Goal: Task Accomplishment & Management: Manage account settings

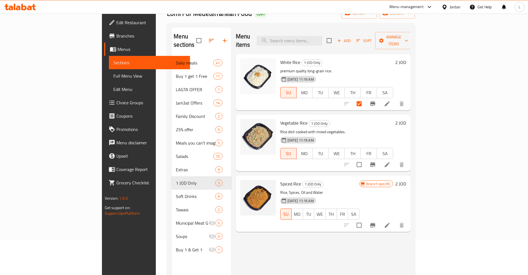
scroll to position [35, 0]
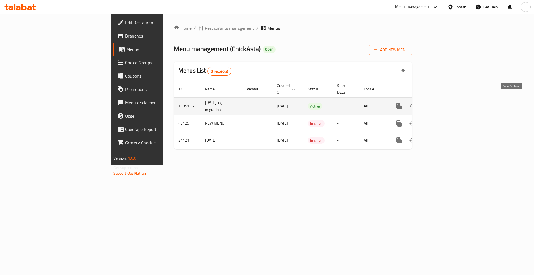
click at [442, 103] on icon "enhanced table" at bounding box center [439, 106] width 7 height 7
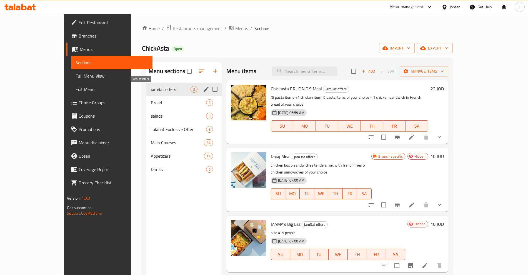
click at [151, 91] on span "jam3at offers" at bounding box center [170, 89] width 39 height 7
drag, startPoint x: 145, startPoint y: 103, endPoint x: 140, endPoint y: 107, distance: 6.3
click at [151, 103] on span "Bread" at bounding box center [170, 102] width 39 height 7
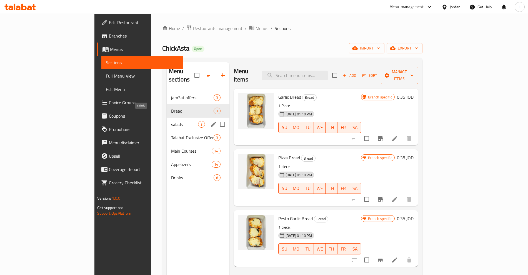
click at [171, 121] on span "salads" at bounding box center [184, 124] width 27 height 7
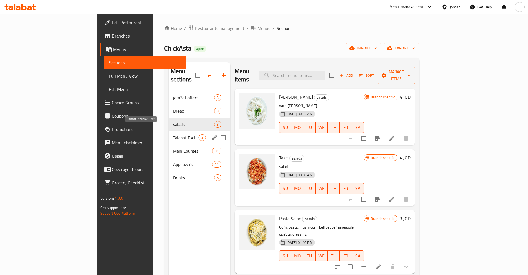
click at [173, 134] on span "Talabat Exclusive Offer" at bounding box center [186, 137] width 26 height 7
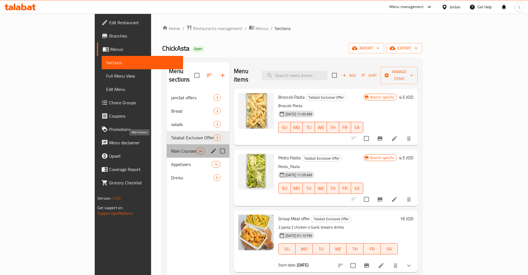
click at [171, 148] on span "Main Courses" at bounding box center [183, 151] width 25 height 7
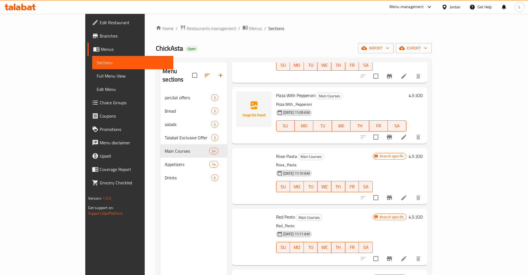
scroll to position [1787, 0]
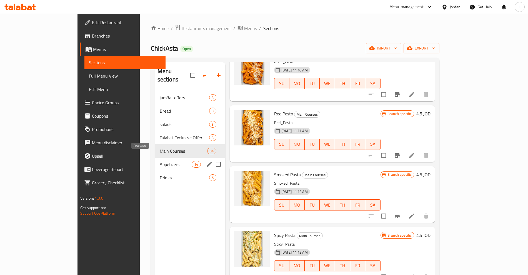
click at [160, 161] on span "Appetizers" at bounding box center [176, 164] width 32 height 7
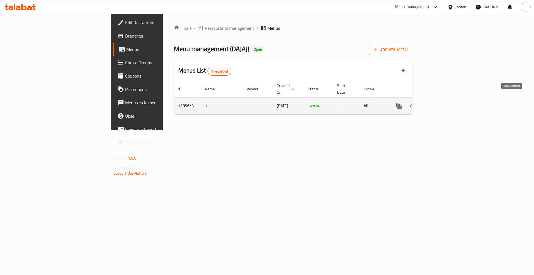
click at [442, 103] on icon "enhanced table" at bounding box center [439, 106] width 7 height 7
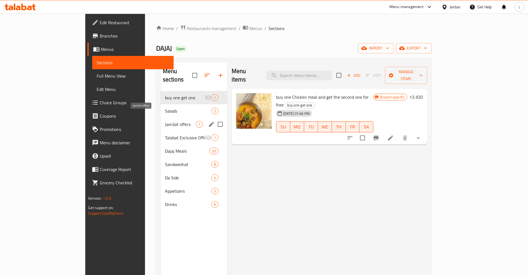
click at [165, 121] on span "Jam3at offers" at bounding box center [180, 124] width 31 height 7
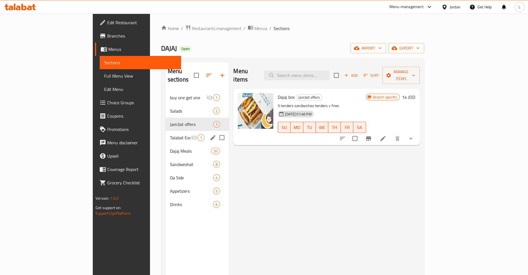
click at [170, 134] on span "Talabat Exclusive Offer" at bounding box center [180, 137] width 21 height 7
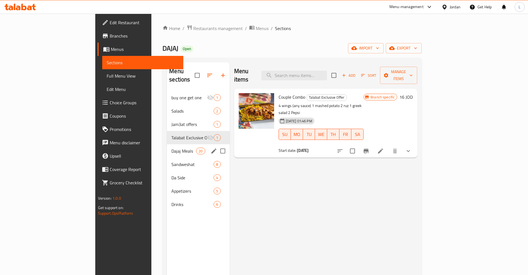
click at [167, 146] on div "Dajaj Meals 20" at bounding box center [198, 150] width 63 height 13
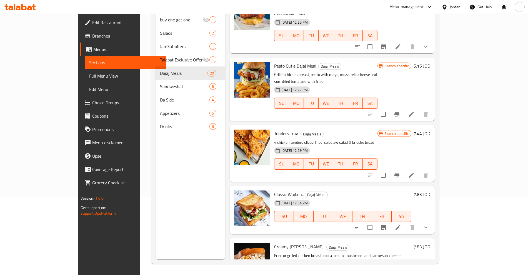
scroll to position [876, 0]
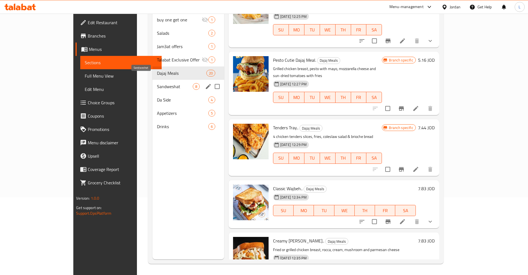
click at [157, 83] on span "Sandweshat" at bounding box center [175, 86] width 36 height 7
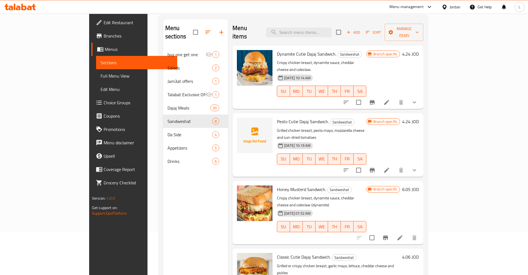
scroll to position [8, 0]
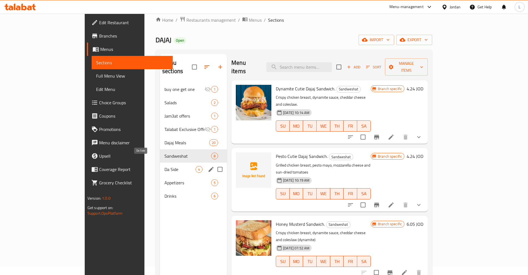
click at [165, 166] on span "Da Side" at bounding box center [180, 169] width 31 height 7
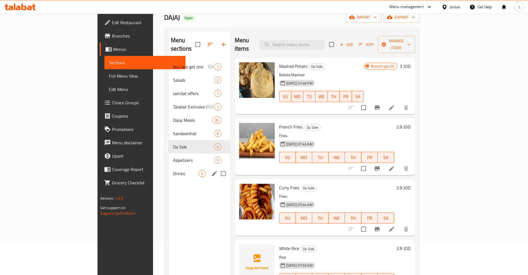
scroll to position [43, 0]
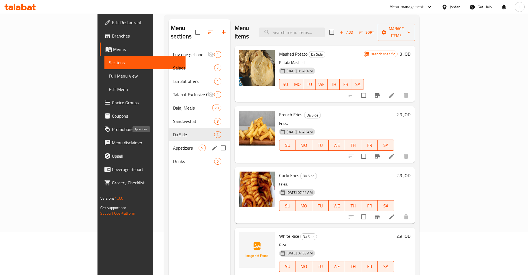
click at [173, 145] on span "Appetizers" at bounding box center [186, 148] width 26 height 7
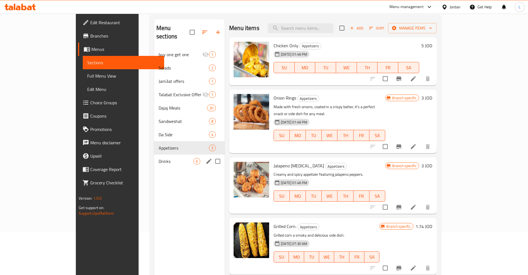
click at [154, 157] on div "Drinks 6" at bounding box center [189, 161] width 71 height 13
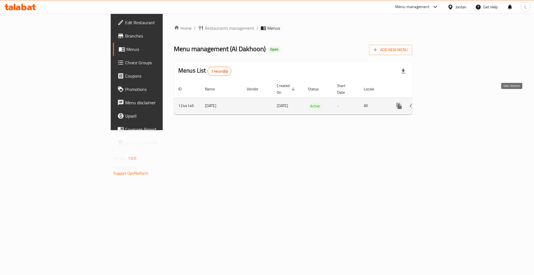
click at [442, 103] on icon "enhanced table" at bounding box center [439, 106] width 7 height 7
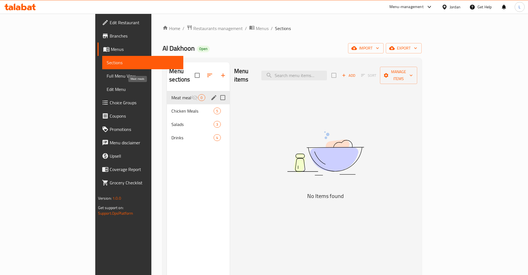
drag, startPoint x: 134, startPoint y: 89, endPoint x: 134, endPoint y: 93, distance: 4.7
click at [172, 94] on span "Meat meals" at bounding box center [182, 97] width 20 height 7
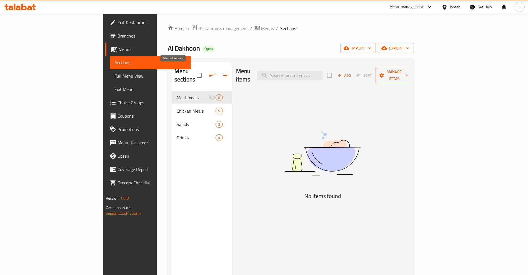
click at [193, 70] on input "checkbox" at bounding box center [199, 75] width 12 height 12
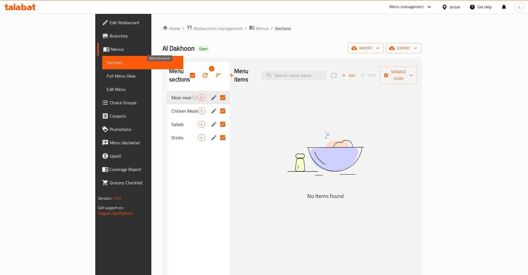
click at [187, 71] on input "checkbox" at bounding box center [193, 75] width 12 height 12
checkbox input "false"
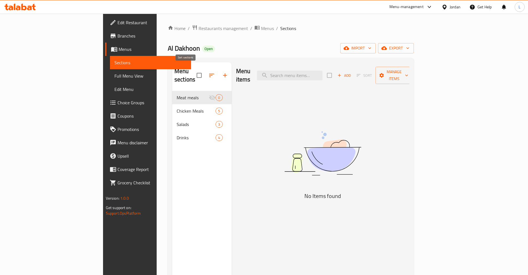
click at [208, 72] on icon "button" at bounding box center [211, 75] width 7 height 7
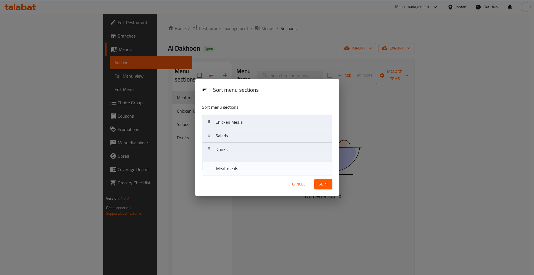
drag, startPoint x: 210, startPoint y: 121, endPoint x: 211, endPoint y: 173, distance: 52.3
click at [211, 173] on div "Sort menu sections Sort menu sections Meat meals Chicken Meals Salads Drinks Ca…" at bounding box center [267, 137] width 144 height 117
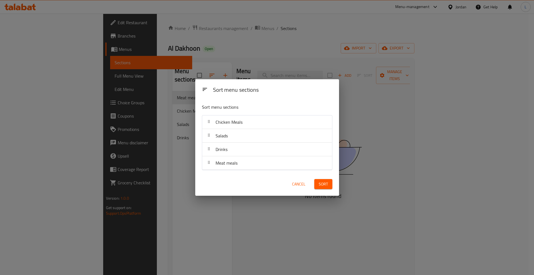
click at [319, 185] on span "Sort" at bounding box center [323, 184] width 9 height 7
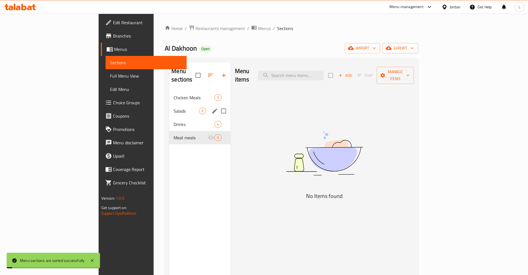
click at [174, 94] on span "Chicken Meals" at bounding box center [194, 97] width 41 height 7
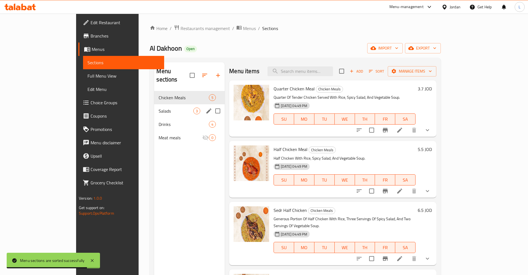
click at [159, 108] on span "Salads" at bounding box center [176, 111] width 35 height 7
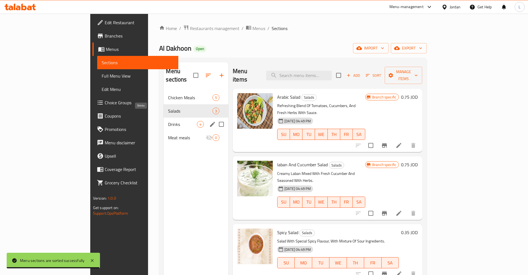
click at [168, 121] on span "Drinks" at bounding box center [182, 124] width 29 height 7
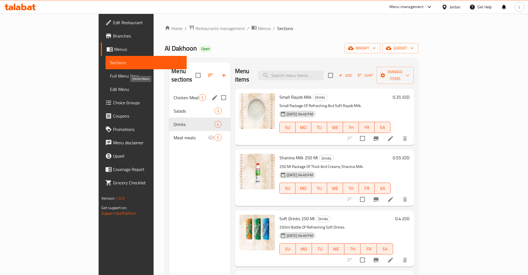
click at [174, 94] on span "Chicken Meals" at bounding box center [186, 97] width 25 height 7
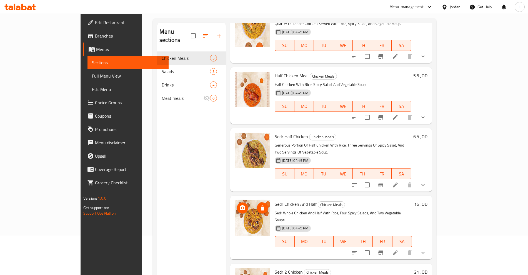
scroll to position [78, 0]
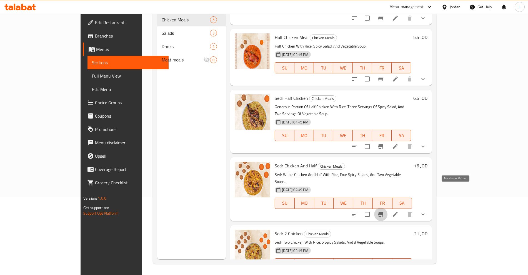
click at [384, 212] on icon "Branch-specific-item" at bounding box center [381, 214] width 5 height 4
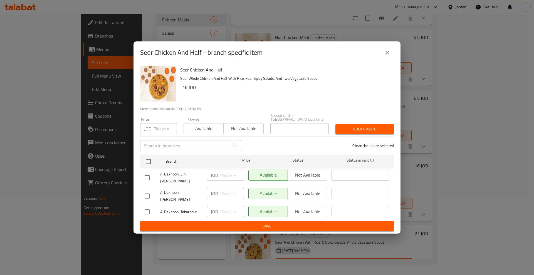
drag, startPoint x: 388, startPoint y: 57, endPoint x: 275, endPoint y: 210, distance: 190.2
click at [388, 56] on icon "close" at bounding box center [387, 52] width 7 height 7
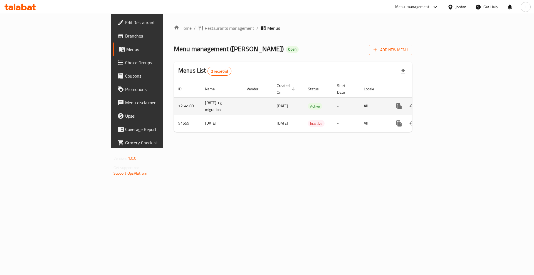
click at [442, 103] on icon "enhanced table" at bounding box center [439, 106] width 7 height 7
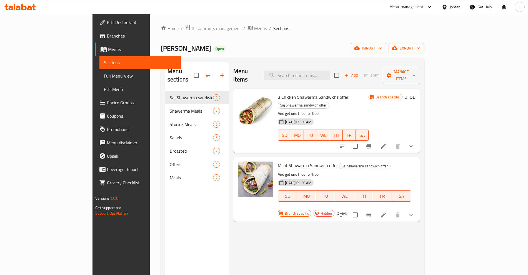
click at [372, 144] on icon "Branch-specific-item" at bounding box center [369, 146] width 5 height 4
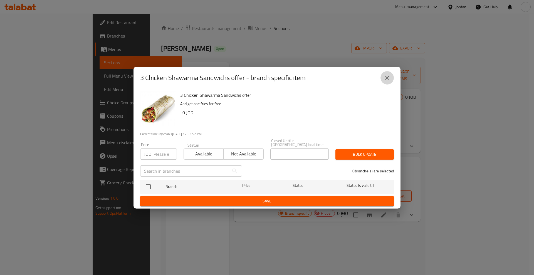
click at [386, 79] on icon "close" at bounding box center [387, 77] width 7 height 7
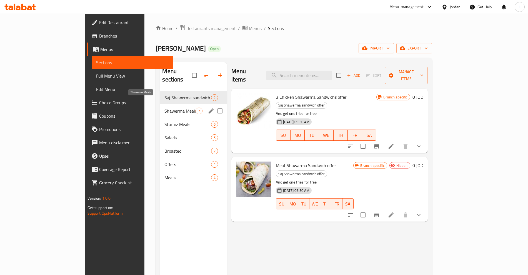
click at [165, 108] on span "Shawerma Meals" at bounding box center [180, 111] width 31 height 7
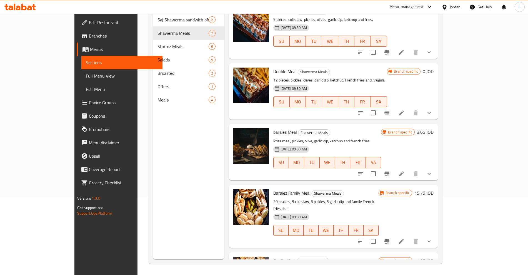
scroll to position [60, 0]
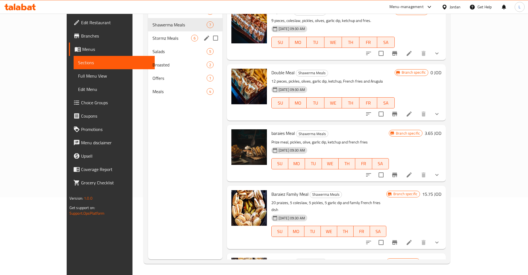
click at [153, 37] on span "Stormz Meals" at bounding box center [172, 38] width 39 height 7
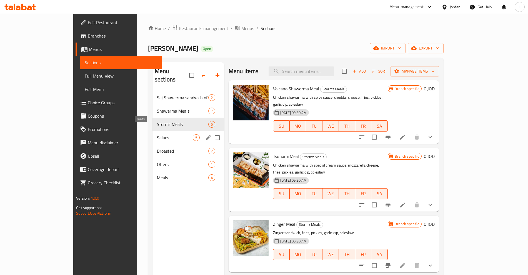
click at [153, 133] on div "Salads 5" at bounding box center [189, 137] width 72 height 13
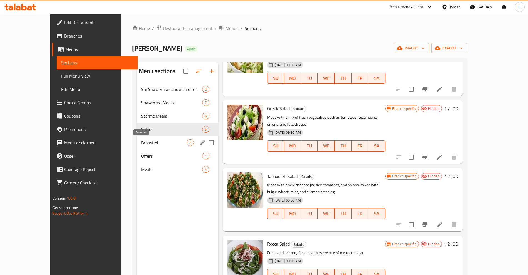
scroll to position [49, 0]
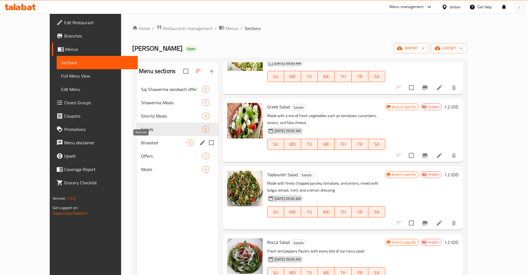
click at [141, 143] on span "Broasted" at bounding box center [164, 142] width 46 height 7
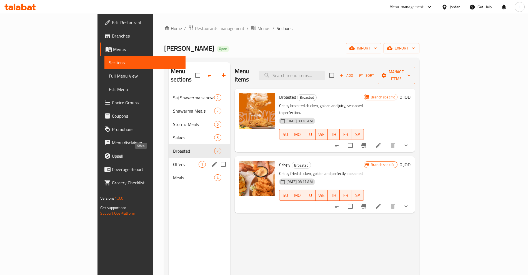
click at [173, 161] on span "Offers" at bounding box center [186, 164] width 26 height 7
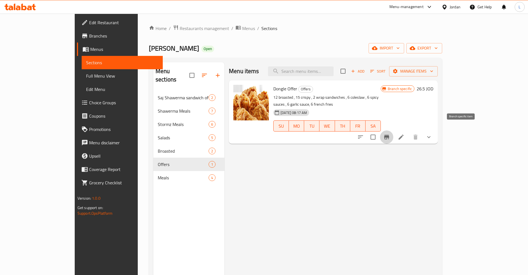
click at [389, 135] on icon "Branch-specific-item" at bounding box center [386, 137] width 5 height 4
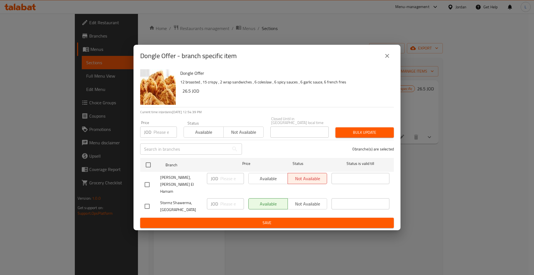
drag, startPoint x: 450, startPoint y: 180, endPoint x: 427, endPoint y: 121, distance: 64.1
click at [450, 181] on div "Dongle Offer - branch specific item Dongle Offer 12 broasted , 15 crispy , 2 wr…" at bounding box center [267, 137] width 534 height 275
click at [383, 59] on button "close" at bounding box center [386, 55] width 13 height 13
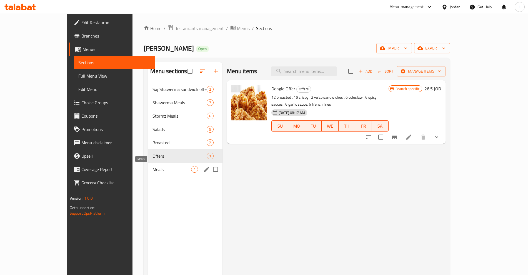
drag, startPoint x: 125, startPoint y: 172, endPoint x: 129, endPoint y: 172, distance: 3.9
click at [153, 170] on span "Meals" at bounding box center [172, 169] width 39 height 7
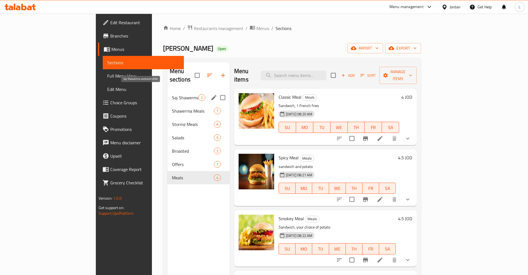
click at [172, 94] on span "Saj Shawerma sandwich offer" at bounding box center [185, 97] width 26 height 7
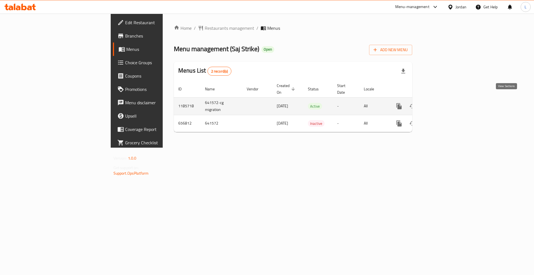
click at [442, 103] on icon "enhanced table" at bounding box center [439, 106] width 7 height 7
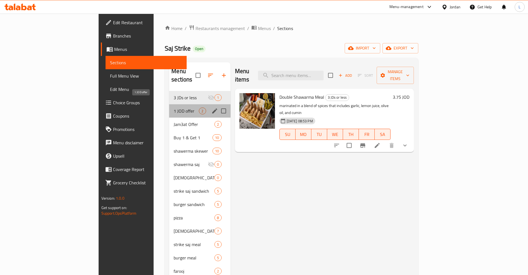
click at [174, 108] on span "1 JOD offer" at bounding box center [186, 111] width 25 height 7
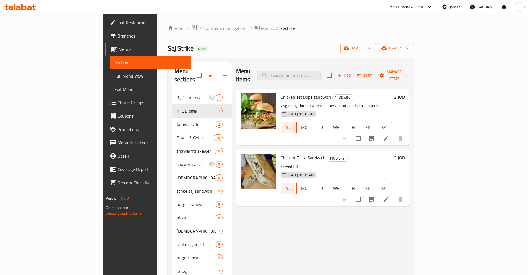
click at [374, 136] on icon "Branch-specific-item" at bounding box center [371, 138] width 5 height 4
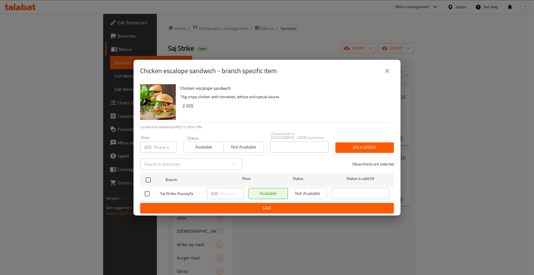
click at [389, 74] on icon "close" at bounding box center [387, 71] width 7 height 7
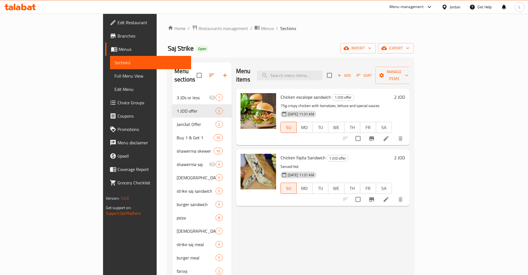
click at [325, 248] on div "Menu items Add Sort Manage items Chicken escalope sandwich 1 JOD offer 75g cris…" at bounding box center [321, 199] width 178 height 275
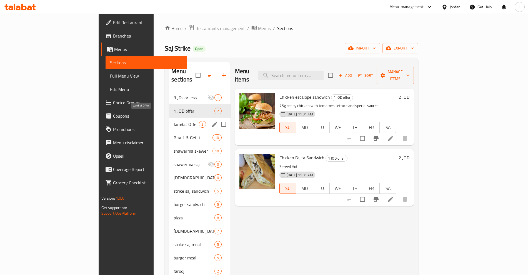
click at [169, 118] on div "Jam3at Offer 2" at bounding box center [199, 124] width 61 height 13
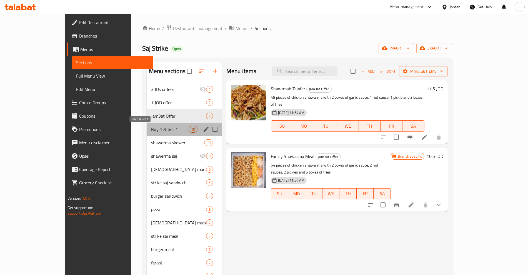
click at [151, 132] on span "Buy 1 & Get 1" at bounding box center [170, 129] width 38 height 7
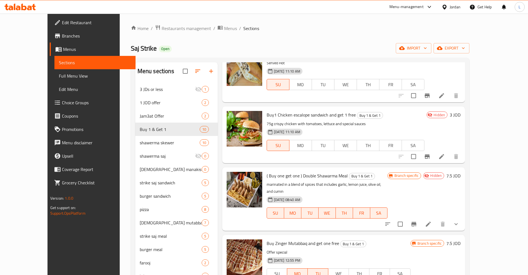
scroll to position [104, 0]
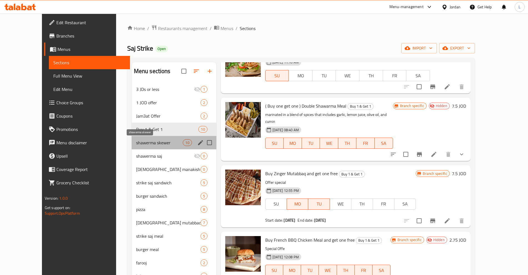
click at [136, 144] on span "shawerma skewer" at bounding box center [159, 142] width 47 height 7
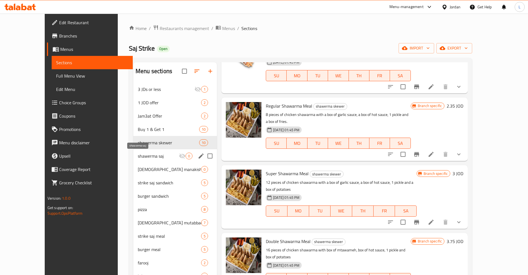
click at [138, 153] on span "shawerma saj" at bounding box center [158, 156] width 41 height 7
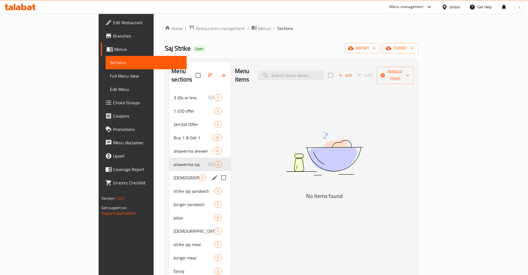
click at [169, 173] on div "[DEMOGRAPHIC_DATA] manakish 0" at bounding box center [199, 177] width 61 height 13
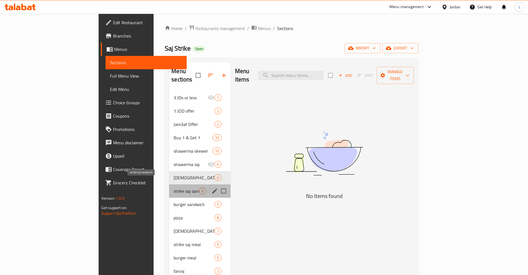
click at [174, 188] on span "strike saj sandwich" at bounding box center [186, 191] width 25 height 7
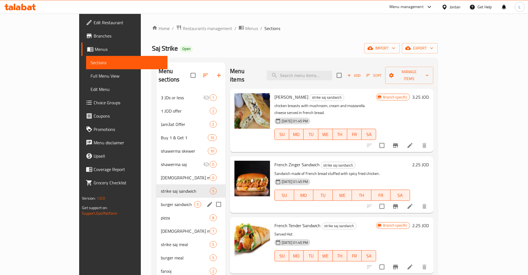
click at [157, 202] on div "burger sandwich 5" at bounding box center [191, 204] width 69 height 13
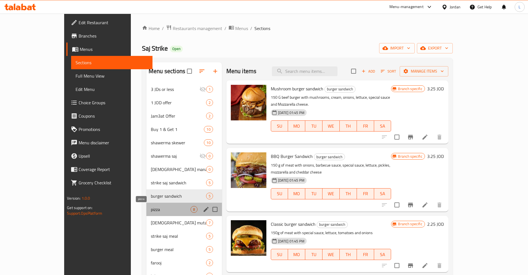
click at [151, 211] on span "pizza" at bounding box center [171, 209] width 40 height 7
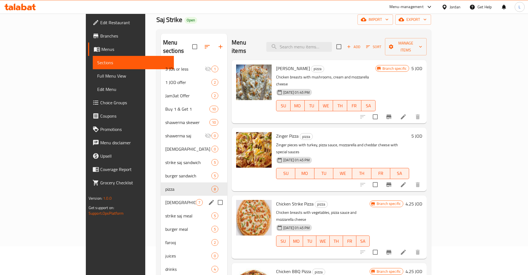
scroll to position [69, 0]
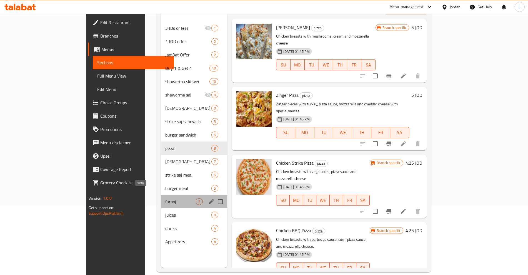
click at [165, 198] on span "farooj" at bounding box center [180, 201] width 31 height 7
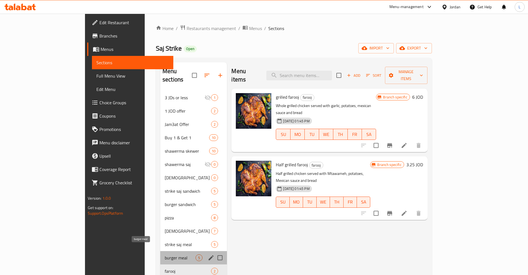
click at [165, 254] on span "burger meal" at bounding box center [180, 257] width 31 height 7
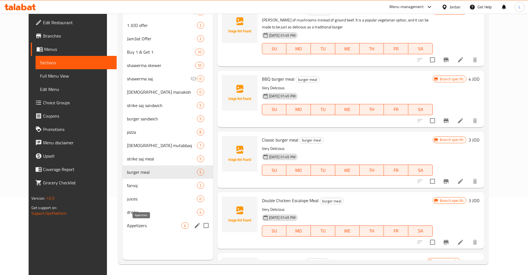
scroll to position [78, 0]
click at [127, 185] on span "farooj" at bounding box center [154, 185] width 54 height 7
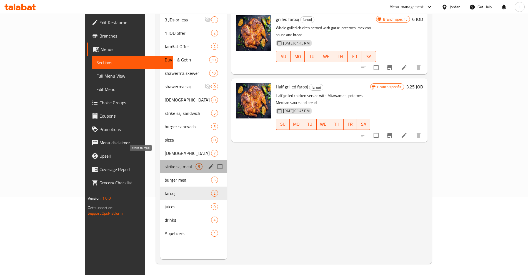
click at [165, 163] on span "strike saj meal" at bounding box center [180, 166] width 31 height 7
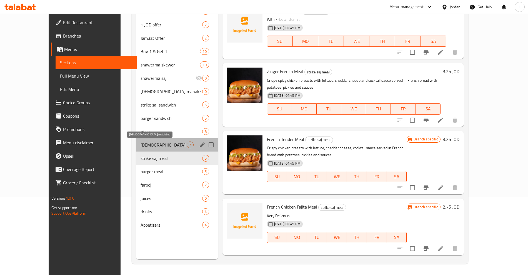
click at [141, 144] on span "[DEMOGRAPHIC_DATA] mutabbaq" at bounding box center [164, 144] width 46 height 7
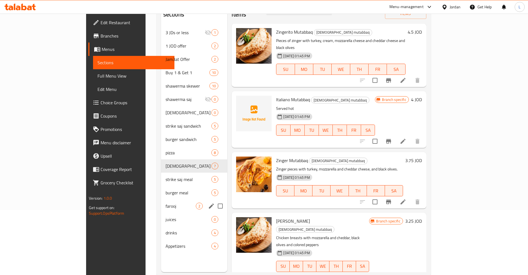
scroll to position [43, 0]
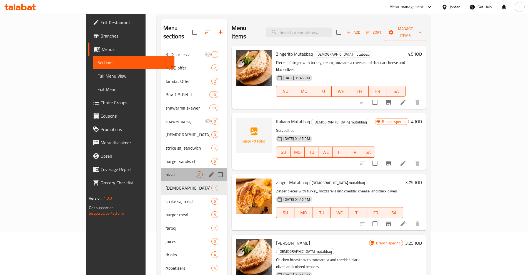
click at [161, 170] on div "pizza 8" at bounding box center [194, 174] width 66 height 13
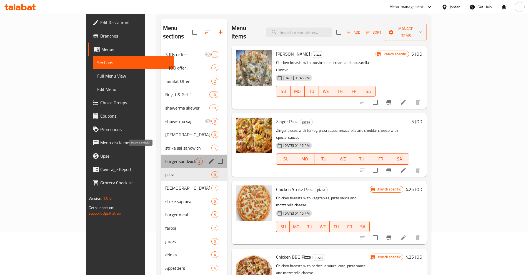
click at [165, 158] on span "burger sandwich" at bounding box center [180, 161] width 31 height 7
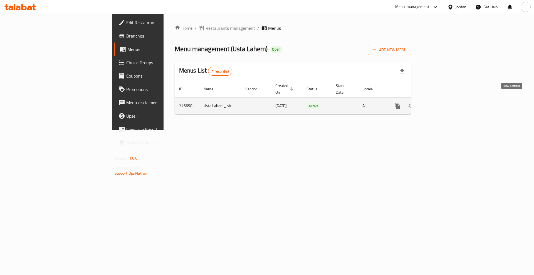
click at [441, 103] on icon "enhanced table" at bounding box center [437, 106] width 7 height 7
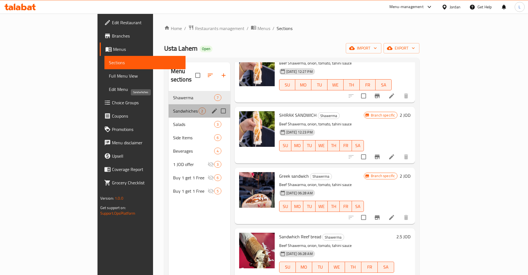
click at [173, 108] on span "Sandwhiches" at bounding box center [186, 111] width 26 height 7
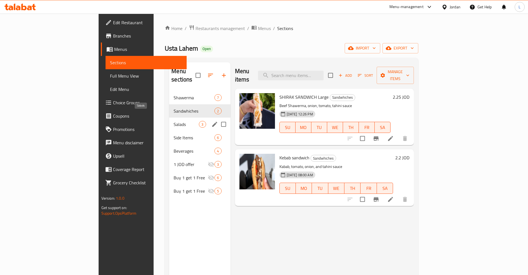
click at [174, 121] on span "Salads" at bounding box center [186, 124] width 25 height 7
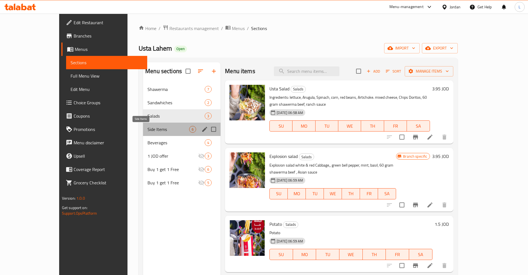
click at [148, 129] on span "Side Items" at bounding box center [169, 129] width 42 height 7
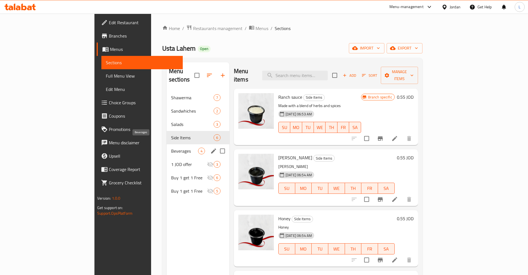
click at [171, 148] on span "Beverages" at bounding box center [184, 151] width 27 height 7
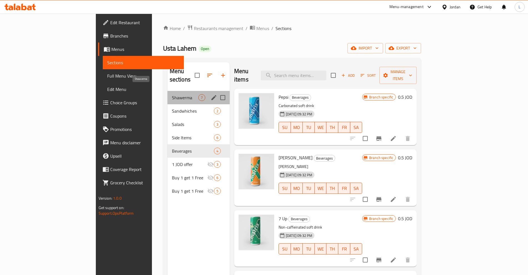
click at [172, 94] on span "Shawerma" at bounding box center [185, 97] width 26 height 7
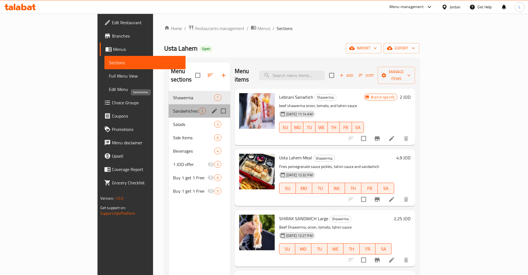
click at [173, 108] on span "Sandwhiches" at bounding box center [186, 111] width 26 height 7
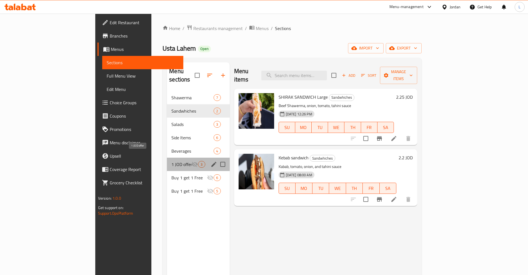
click at [172, 161] on span "1 JOD offer" at bounding box center [182, 164] width 20 height 7
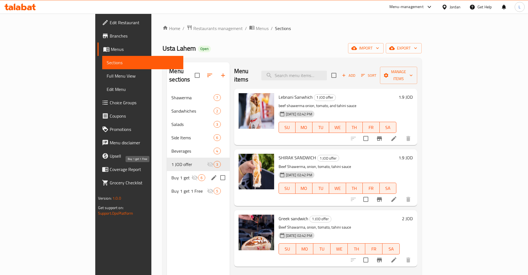
click at [172, 174] on span "Buy 1 get 1 Free" at bounding box center [182, 177] width 20 height 7
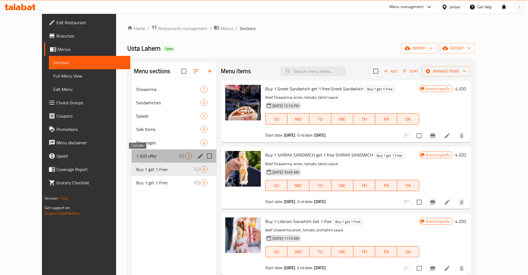
click at [136, 155] on span "1 JOD offer" at bounding box center [157, 156] width 42 height 7
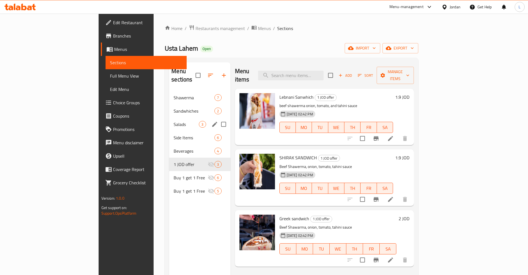
click at [174, 108] on span "Sandwhiches" at bounding box center [194, 111] width 41 height 7
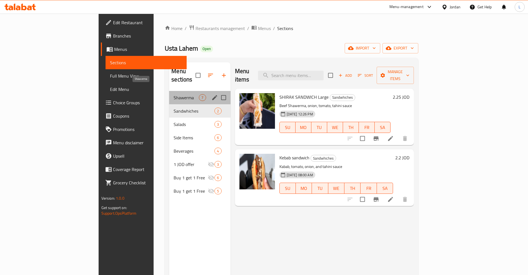
click at [174, 94] on span "Shawerma" at bounding box center [186, 97] width 25 height 7
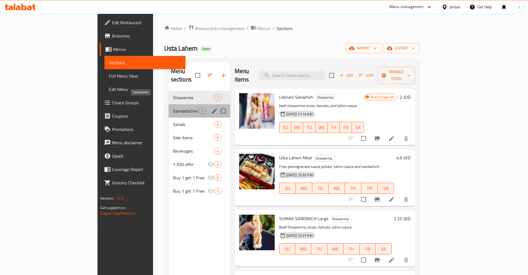
click at [173, 108] on span "Sandwhiches" at bounding box center [186, 111] width 26 height 7
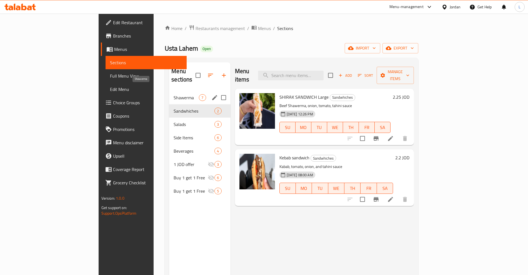
click at [174, 94] on span "Shawerma" at bounding box center [186, 97] width 25 height 7
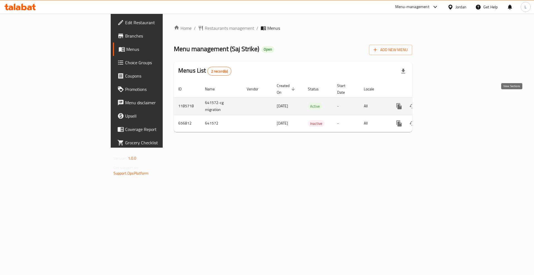
click at [441, 104] on icon "enhanced table" at bounding box center [438, 106] width 5 height 5
click at [442, 103] on icon "enhanced table" at bounding box center [439, 106] width 7 height 7
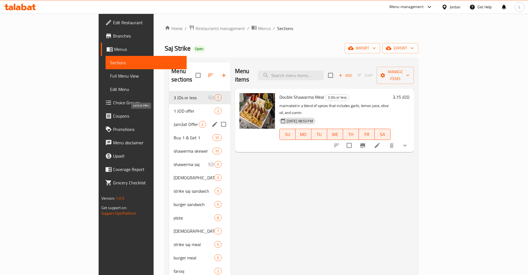
drag, startPoint x: 120, startPoint y: 118, endPoint x: 103, endPoint y: 109, distance: 18.9
click at [169, 120] on div "Jam3at Offer 2" at bounding box center [199, 124] width 61 height 13
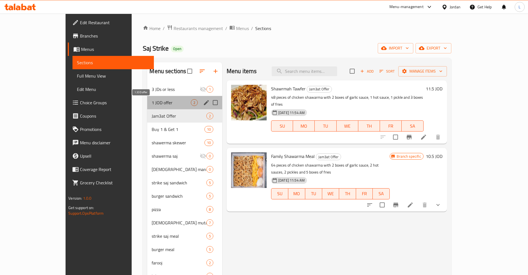
click at [152, 104] on span "1 JOD offer" at bounding box center [171, 102] width 39 height 7
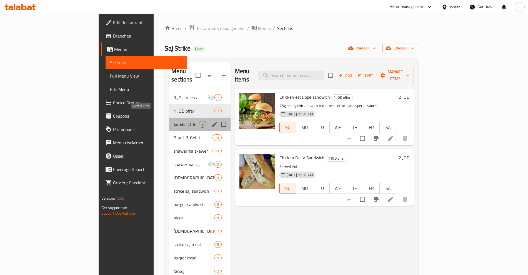
click at [174, 121] on span "Jam3at Offer" at bounding box center [186, 124] width 25 height 7
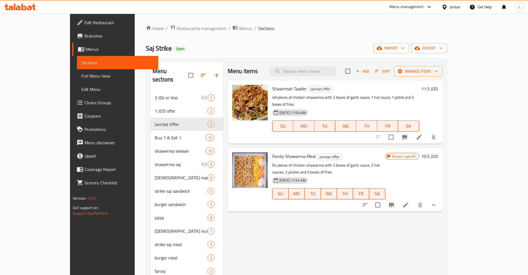
click at [299, 239] on div "Menu items Add Sort Manage items Shawrmah Tawfer Jam3at Offer 48 pieces of chic…" at bounding box center [332, 199] width 219 height 275
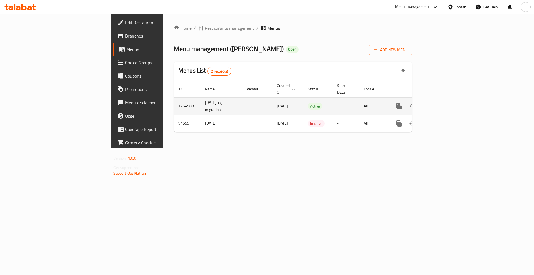
click at [441, 104] on icon "enhanced table" at bounding box center [438, 106] width 5 height 5
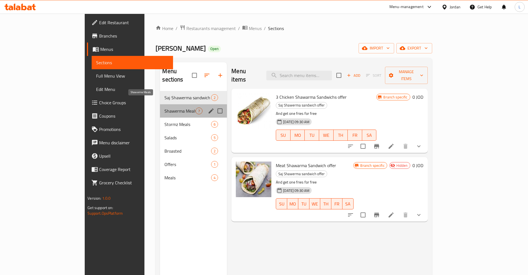
click at [165, 108] on span "Shawerma Meals" at bounding box center [180, 111] width 31 height 7
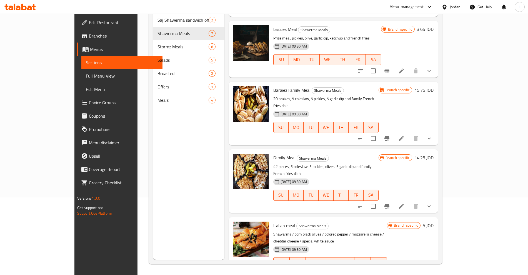
scroll to position [78, 0]
drag, startPoint x: 255, startPoint y: 90, endPoint x: 270, endPoint y: 91, distance: 15.6
click at [274, 91] on span "Baraiez Family Meal" at bounding box center [292, 90] width 37 height 8
click at [391, 135] on icon "Branch-specific-item" at bounding box center [387, 138] width 7 height 7
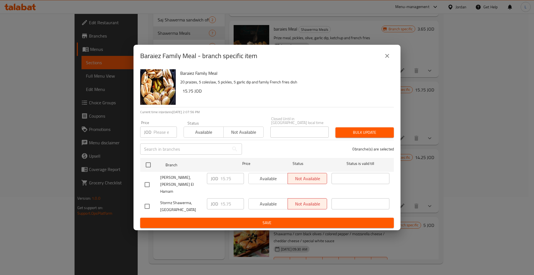
click at [388, 58] on icon "close" at bounding box center [387, 56] width 4 height 4
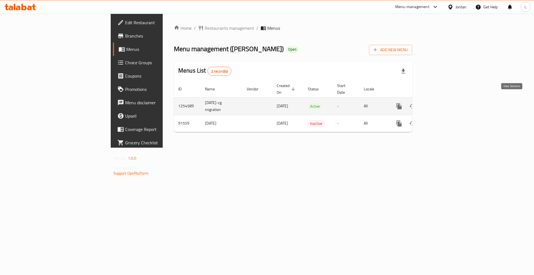
click at [442, 103] on icon "enhanced table" at bounding box center [439, 106] width 7 height 7
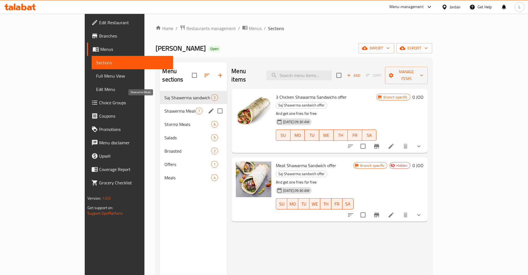
click at [165, 108] on span "Shawerma Meals" at bounding box center [180, 111] width 31 height 7
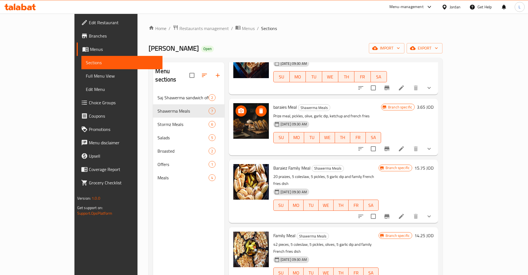
scroll to position [164, 0]
click at [274, 170] on span "Baraiez Family Meal" at bounding box center [292, 167] width 37 height 8
copy h6 "Baraiez Family Meal"
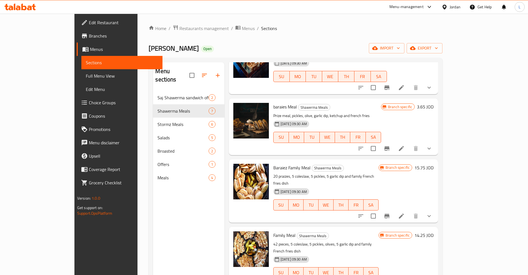
click at [274, 231] on span "Family Meal" at bounding box center [285, 235] width 22 height 8
copy h6 "Family Meal"
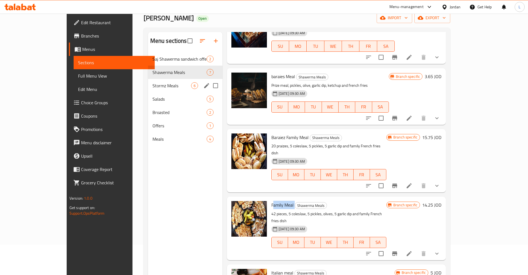
scroll to position [8, 0]
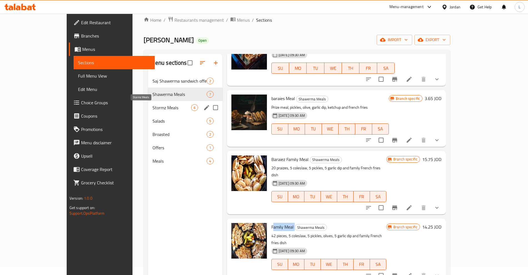
click at [153, 110] on span "Stormz Meals" at bounding box center [172, 107] width 39 height 7
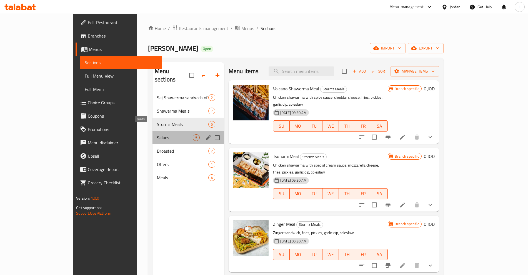
click at [157, 134] on span "Salads" at bounding box center [175, 137] width 36 height 7
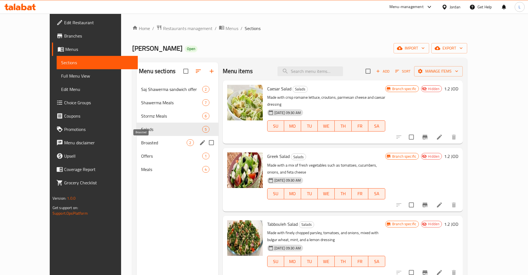
click at [141, 140] on span "Broasted" at bounding box center [164, 142] width 46 height 7
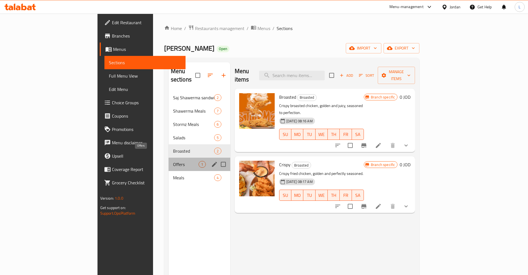
click at [173, 161] on span "Offers" at bounding box center [186, 164] width 26 height 7
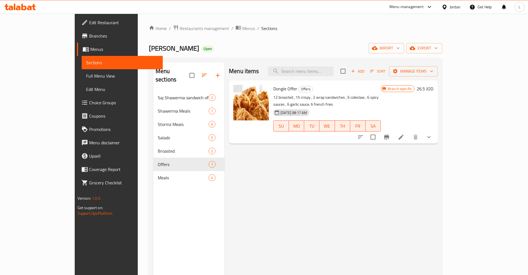
click at [274, 89] on span "Dongle Offer" at bounding box center [286, 89] width 24 height 8
copy h6 "Dongle Offer"
